Goal: Information Seeking & Learning: Learn about a topic

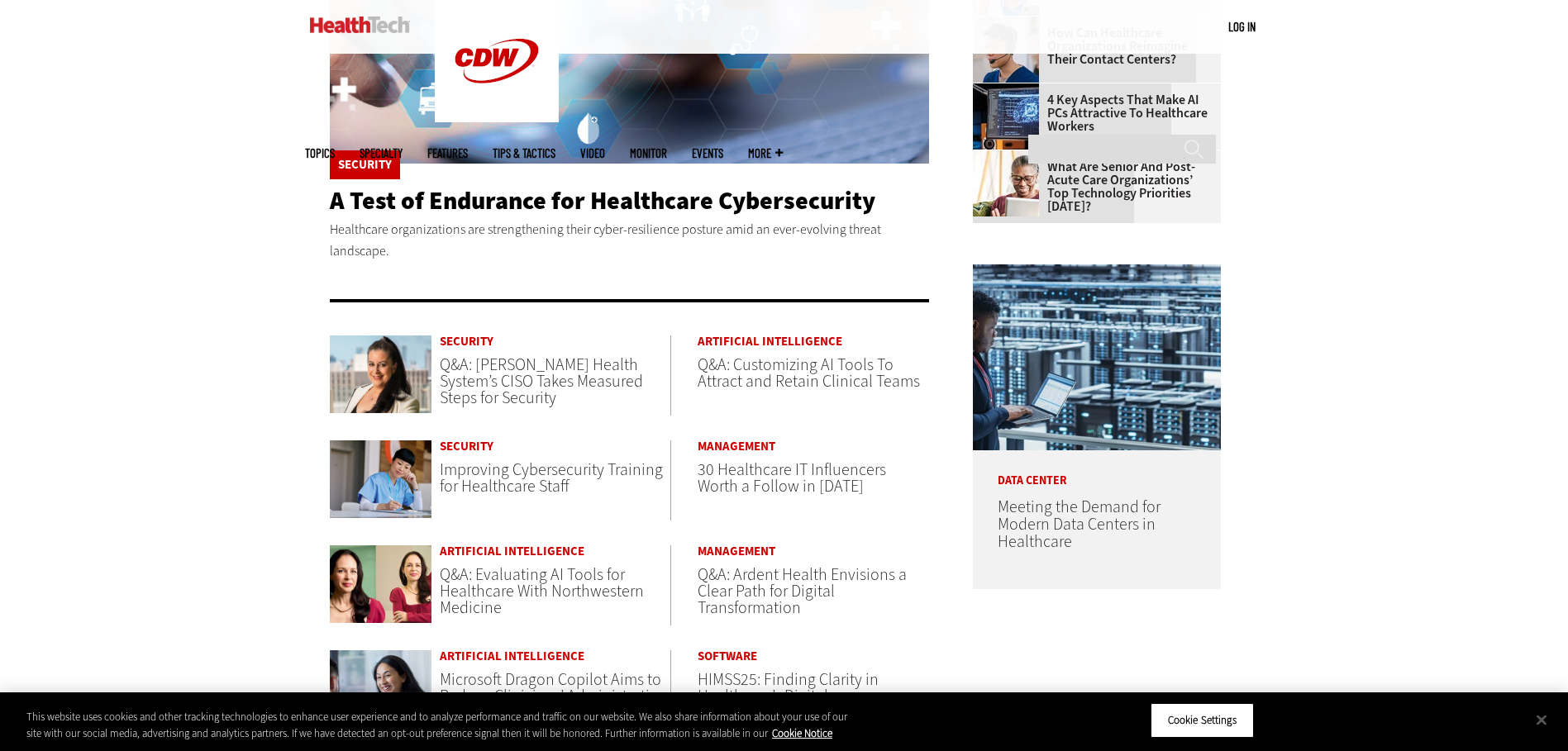
scroll to position [662, 0]
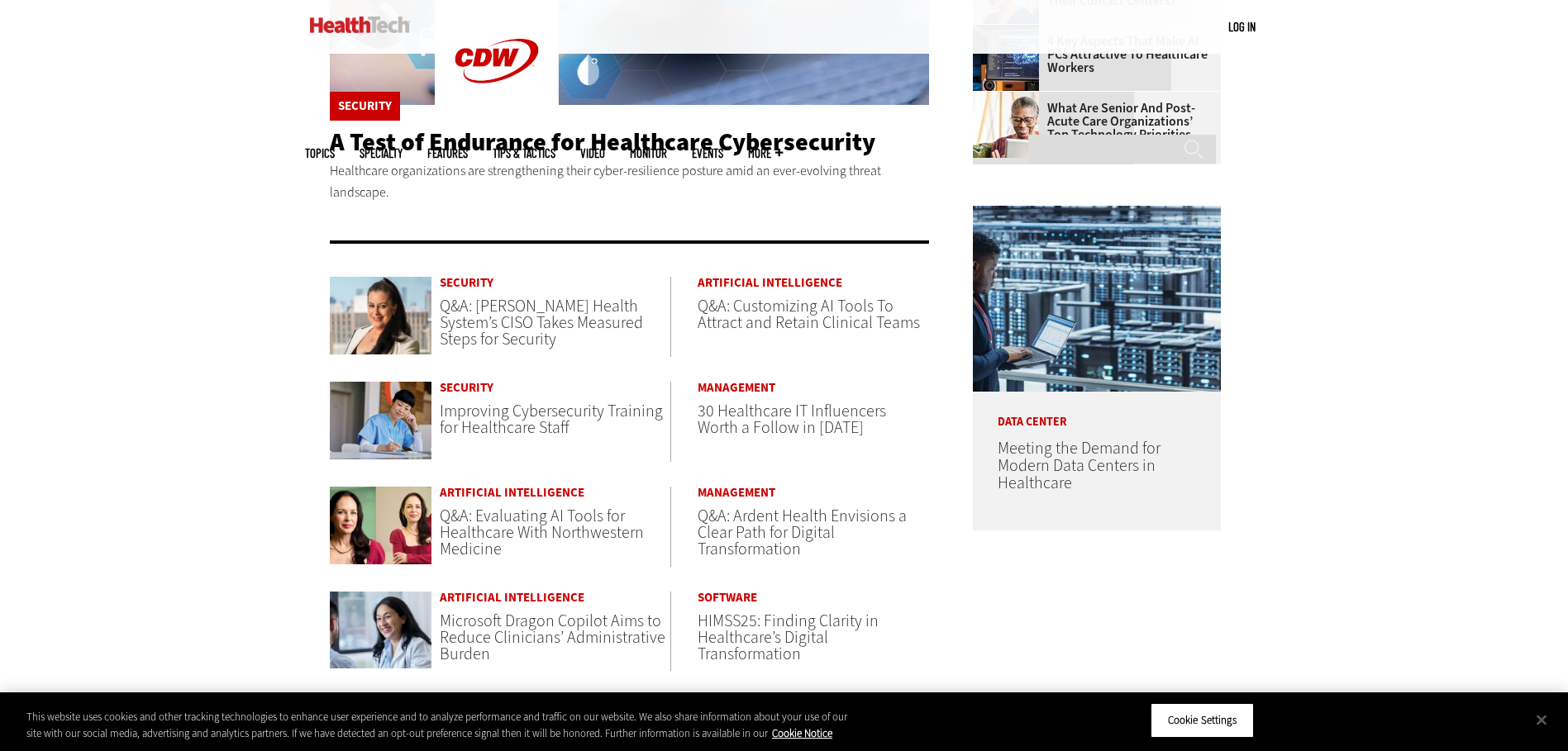
click at [744, 542] on span "Q&A: Ardent Health Envisions a Clear Path for Digital Transformation" at bounding box center [802, 533] width 209 height 55
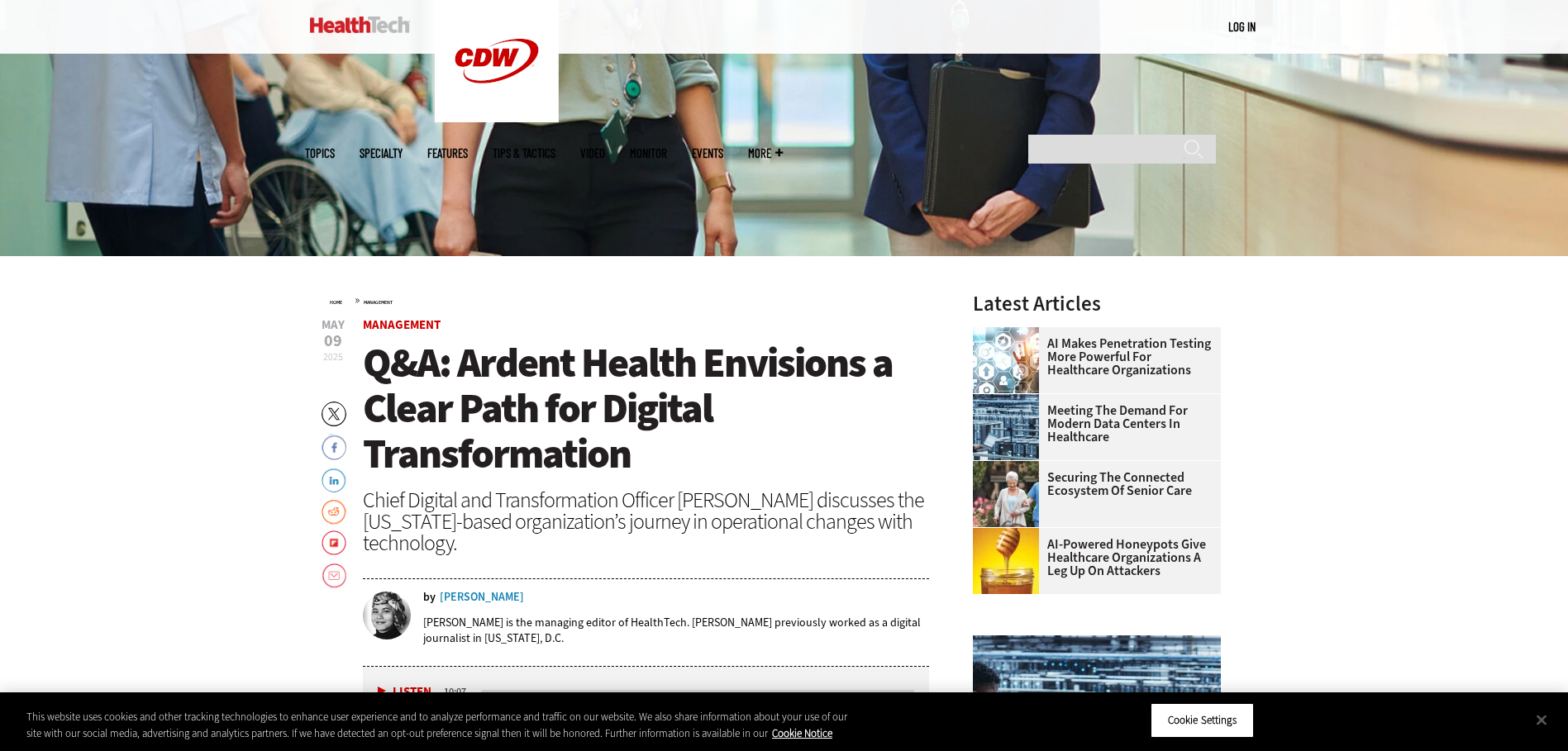
scroll to position [413, 0]
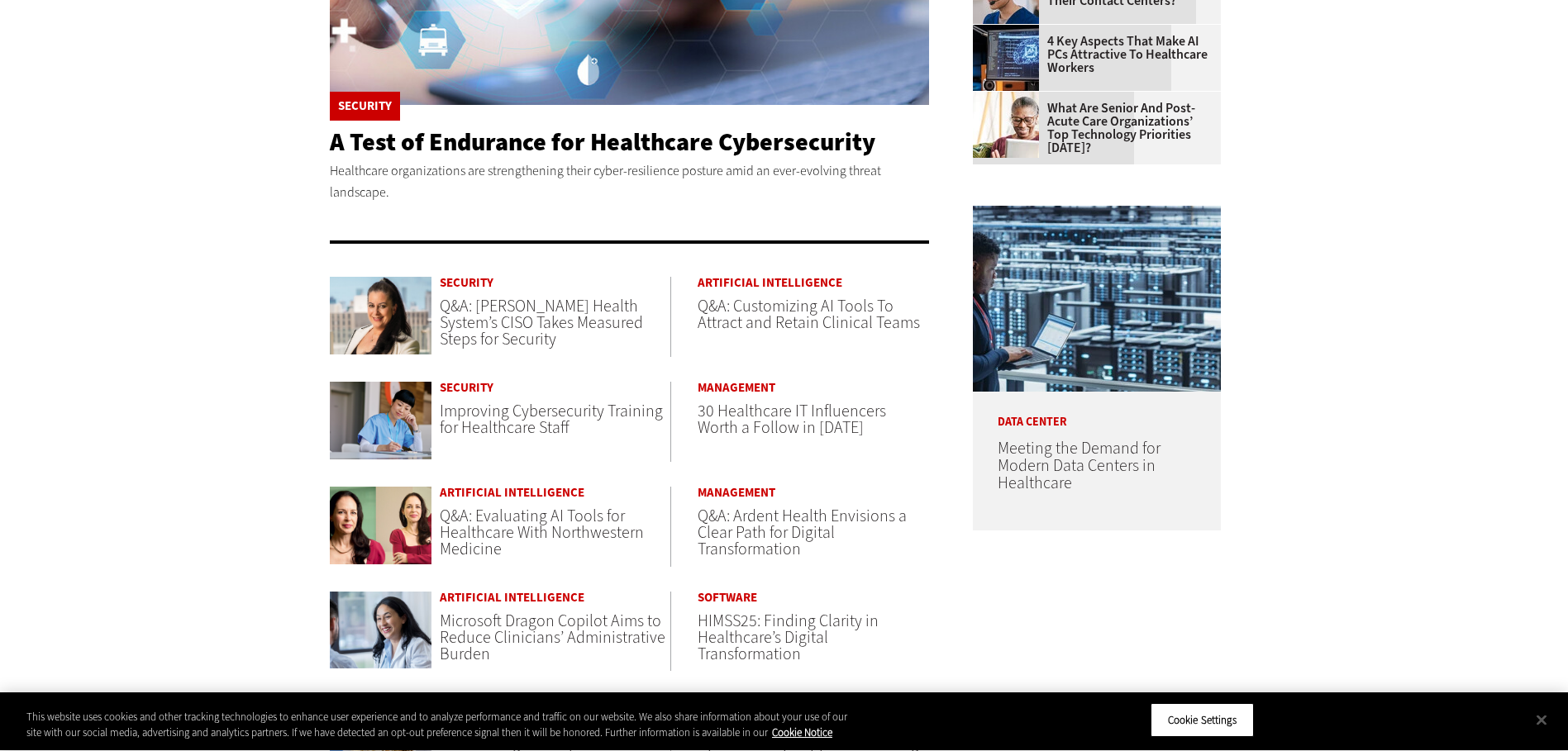
click at [464, 527] on span "Q&A: Evaluating AI Tools for Healthcare With Northwestern Medicine" at bounding box center [541, 533] width 204 height 55
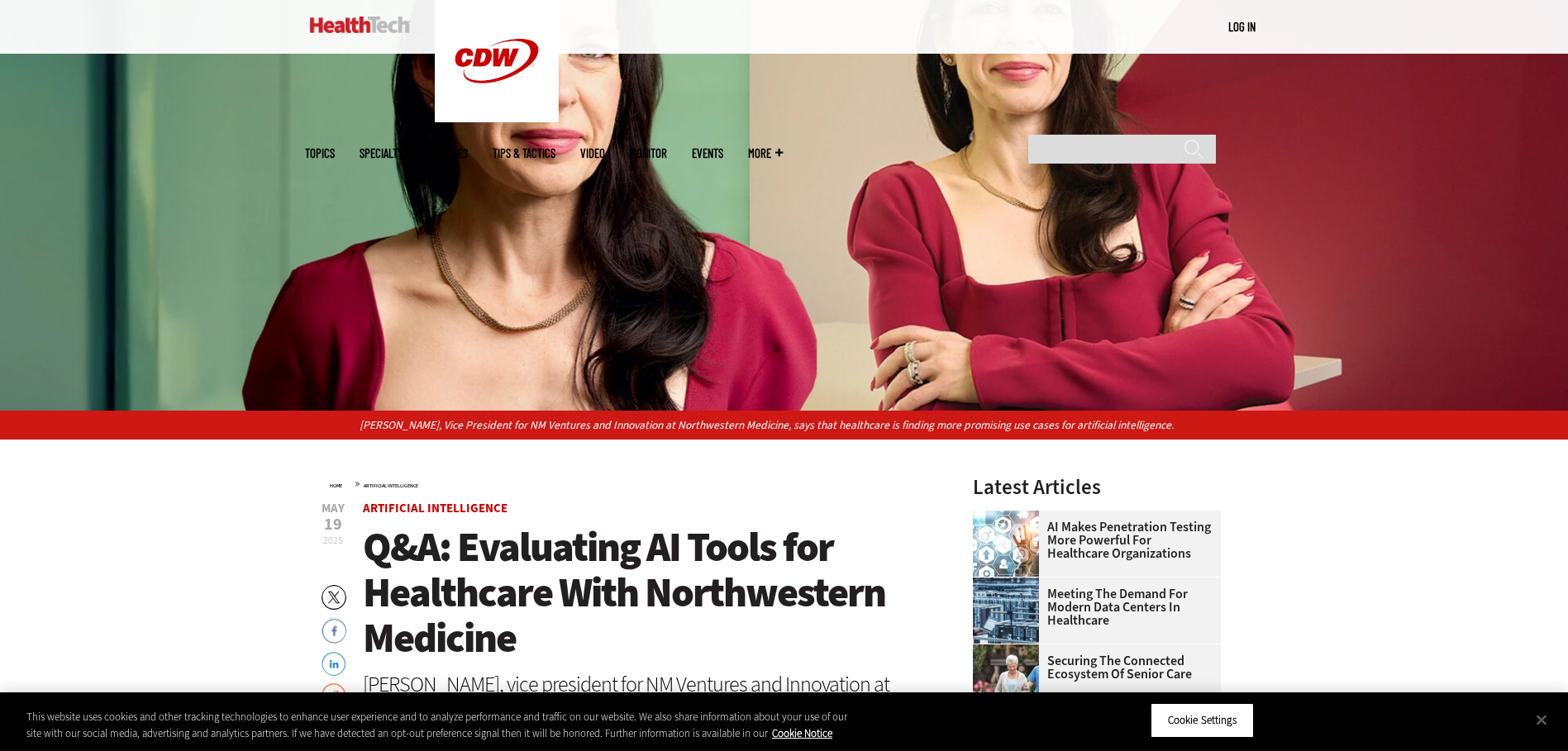
scroll to position [413, 0]
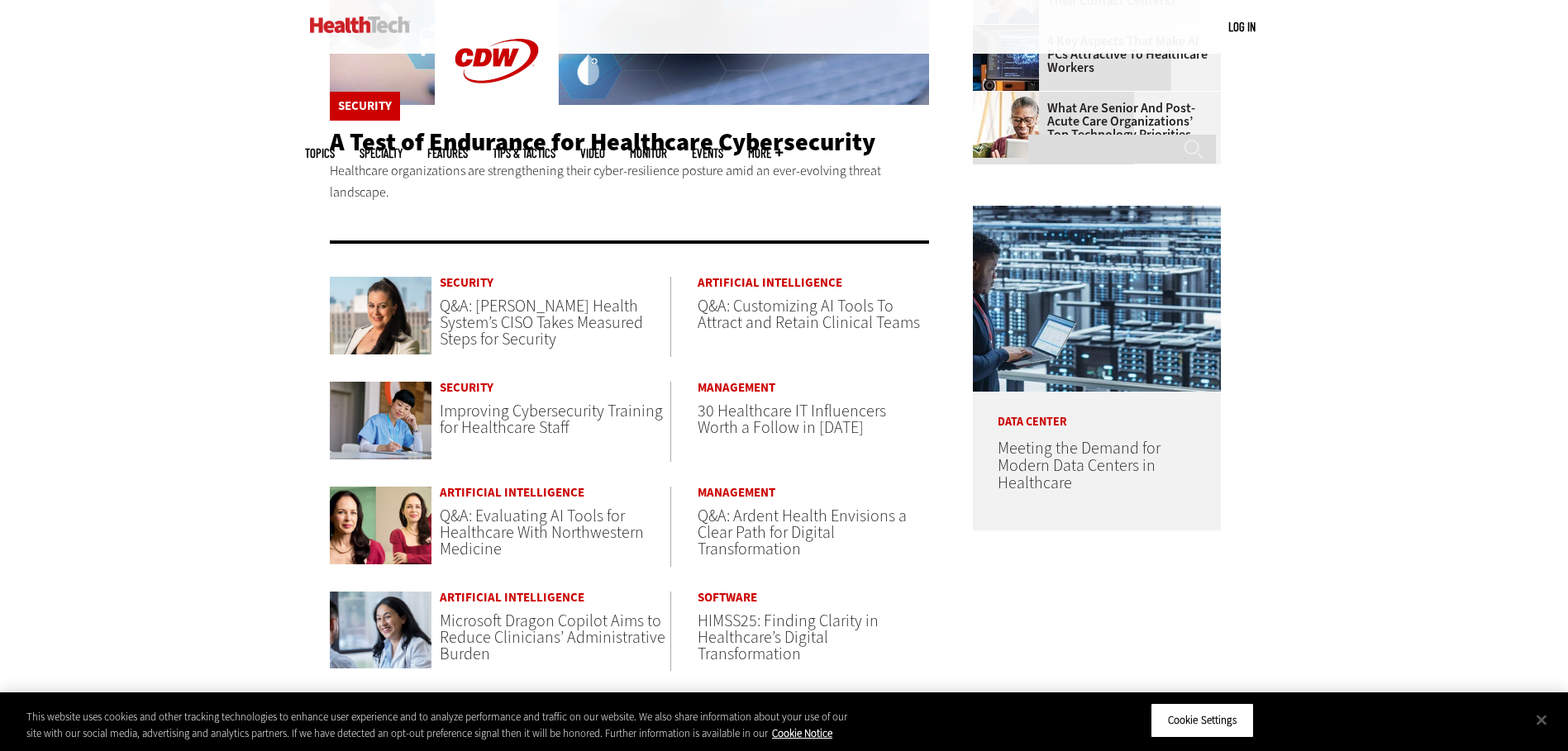
scroll to position [744, 0]
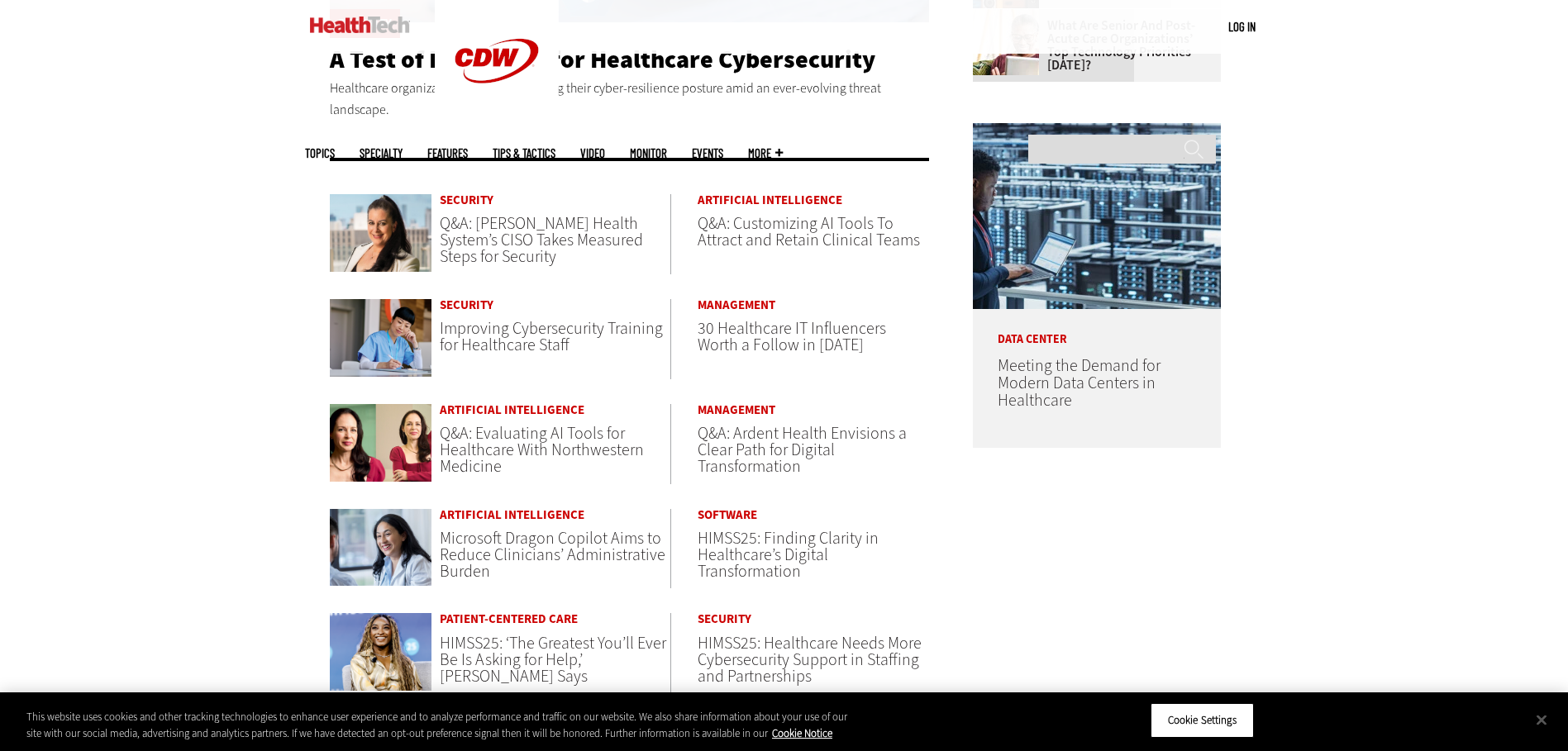
click at [500, 555] on span "Microsoft Dragon Copilot Aims to Reduce Clinicians’ Administrative Burden" at bounding box center [552, 555] width 226 height 55
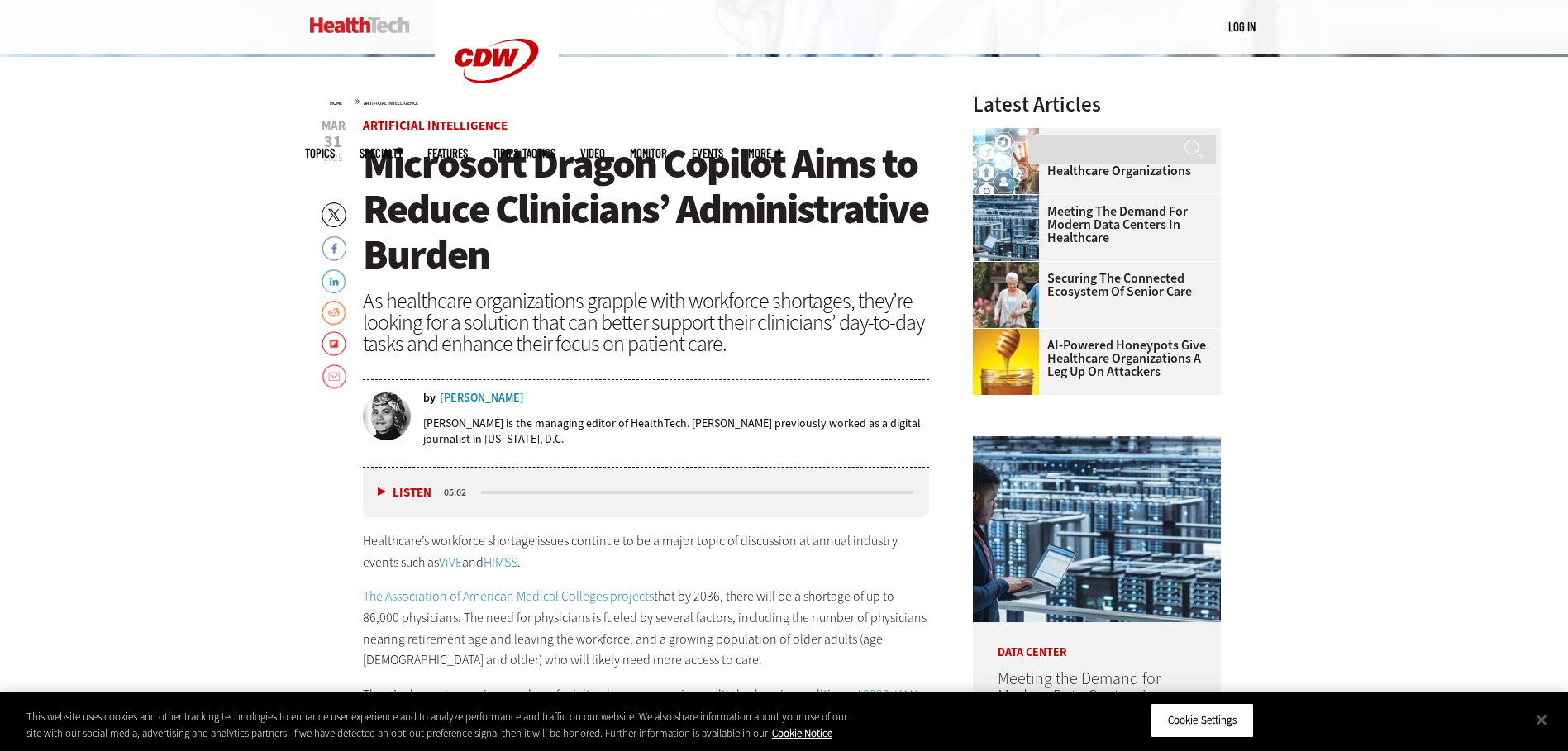
scroll to position [496, 0]
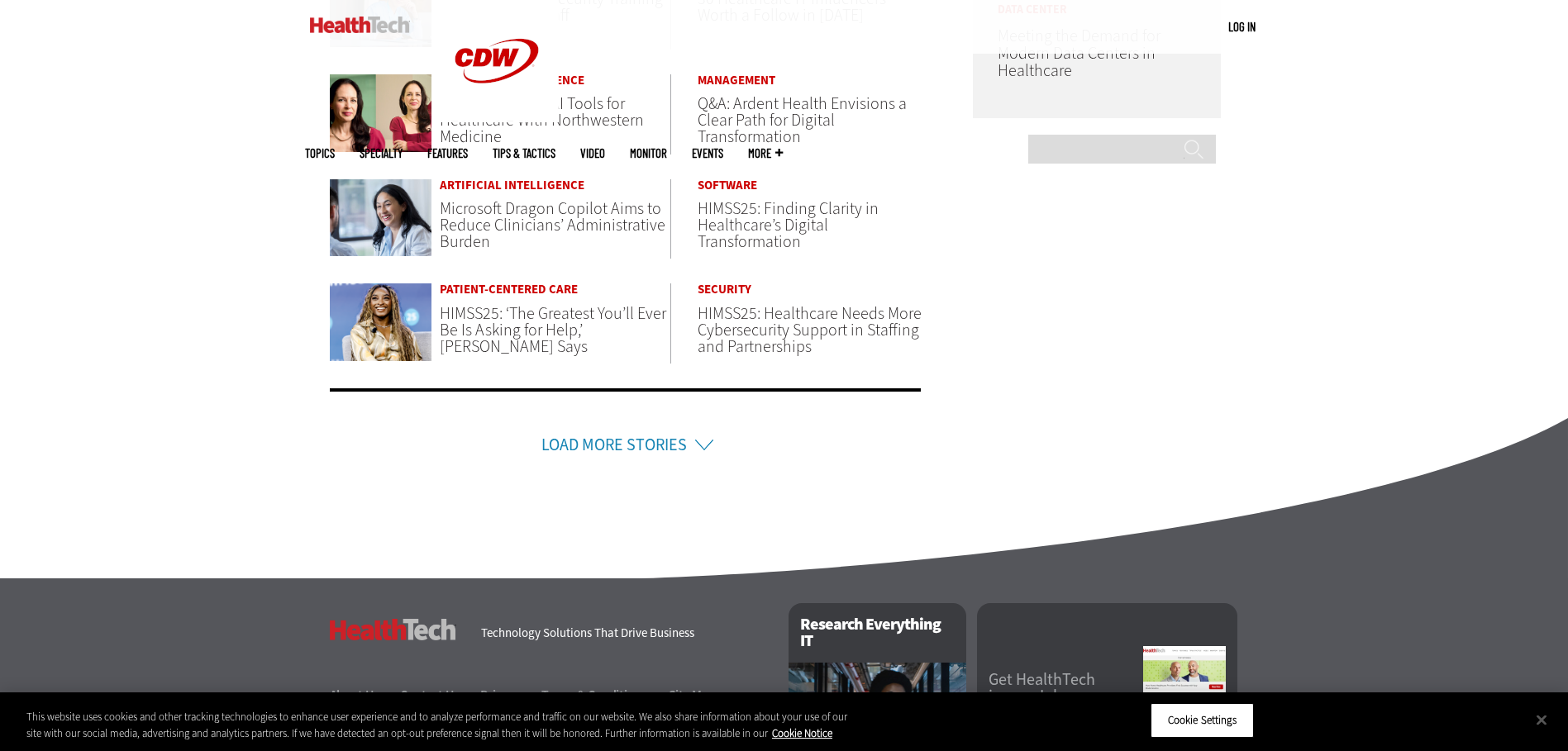
scroll to position [1074, 0]
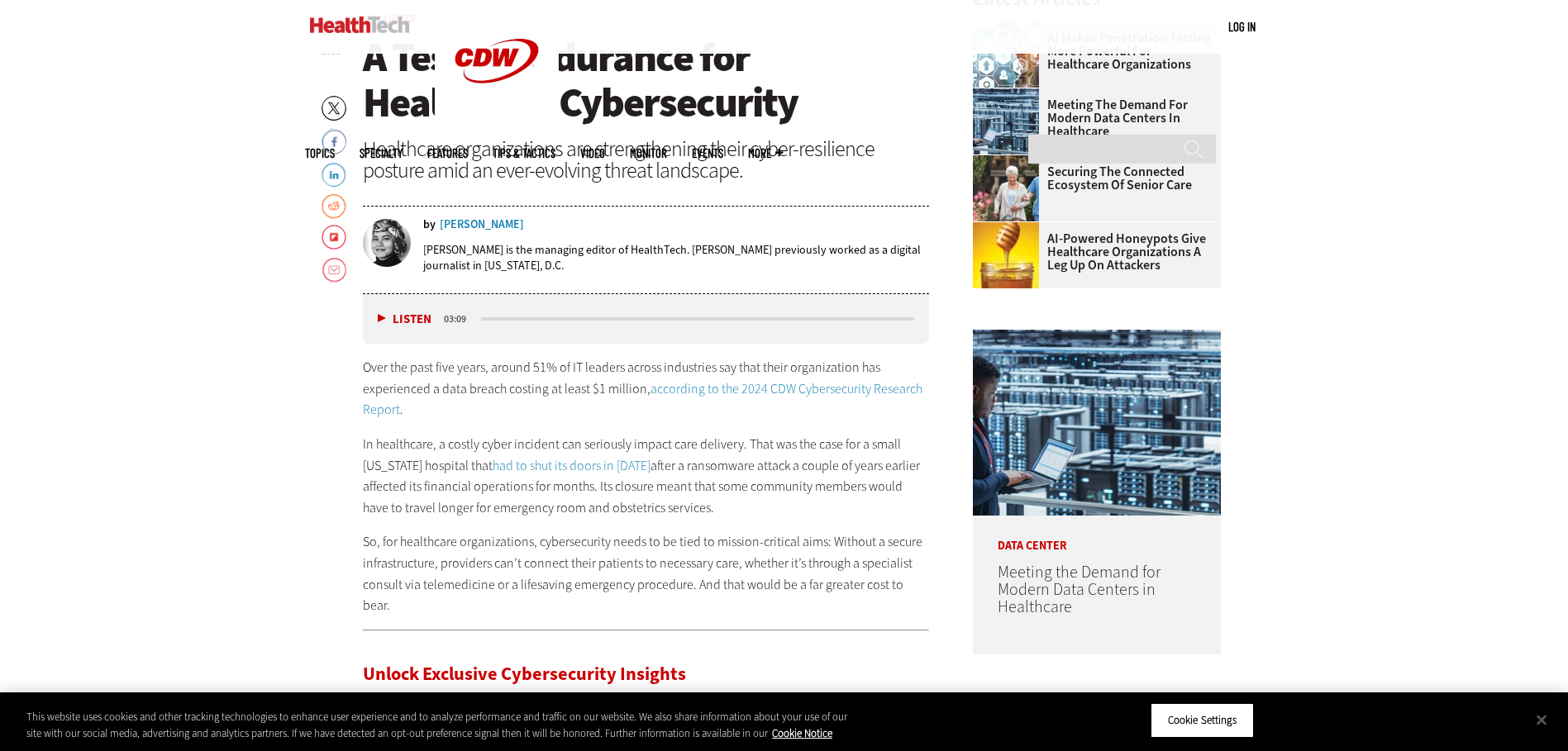
scroll to position [744, 0]
drag, startPoint x: 145, startPoint y: 75, endPoint x: 160, endPoint y: 2, distance: 74.5
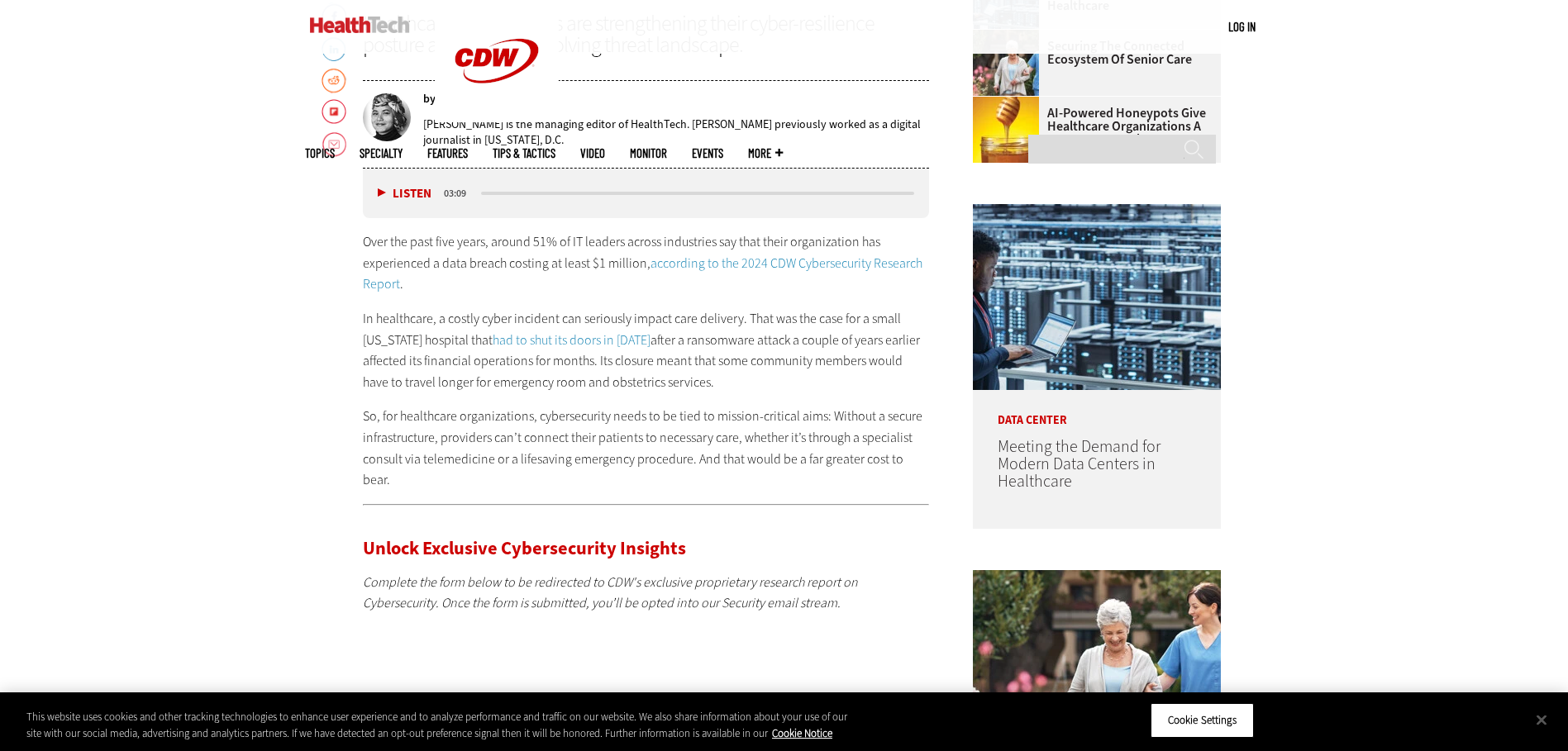
scroll to position [854, 0]
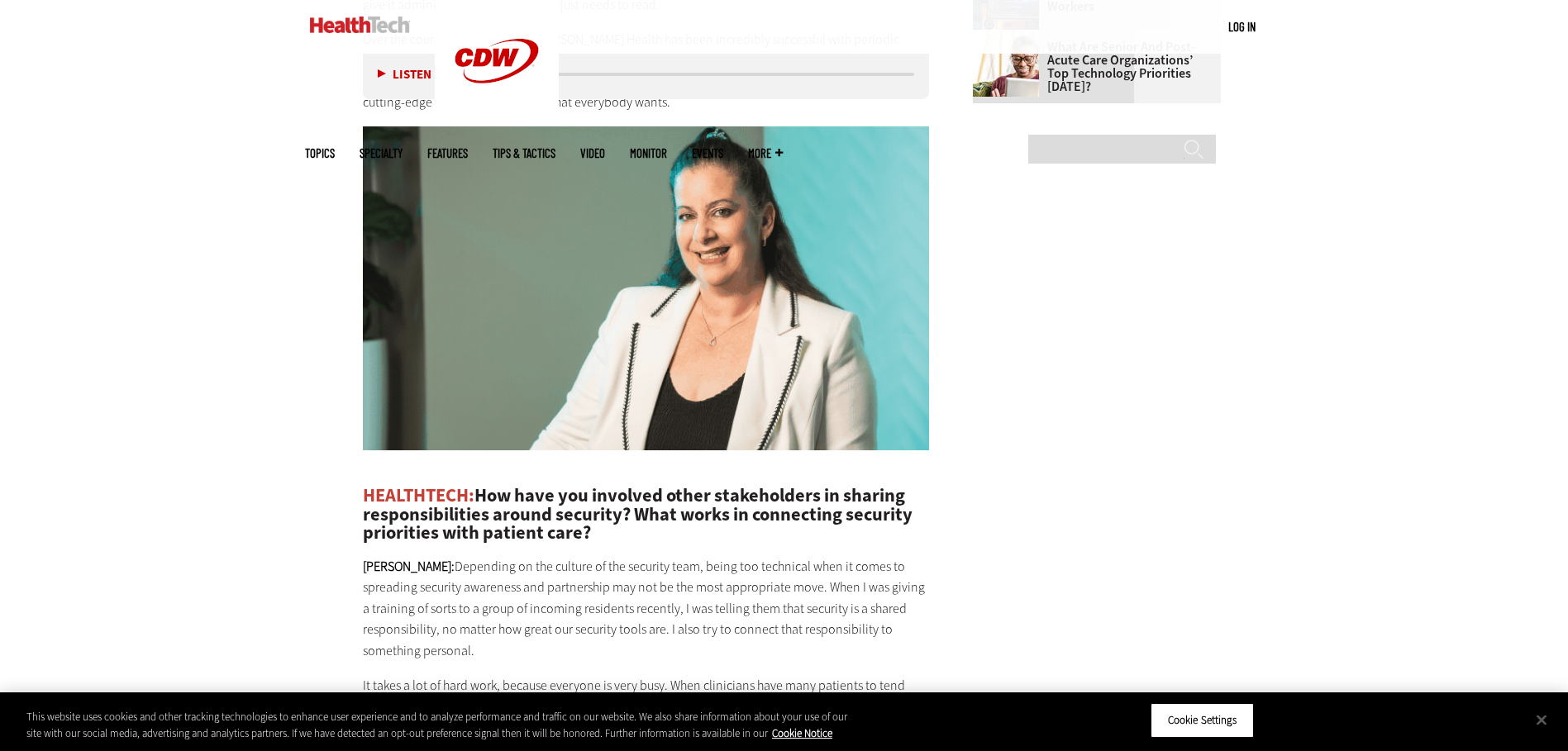
scroll to position [3058, 0]
